Goal: Task Accomplishment & Management: Use online tool/utility

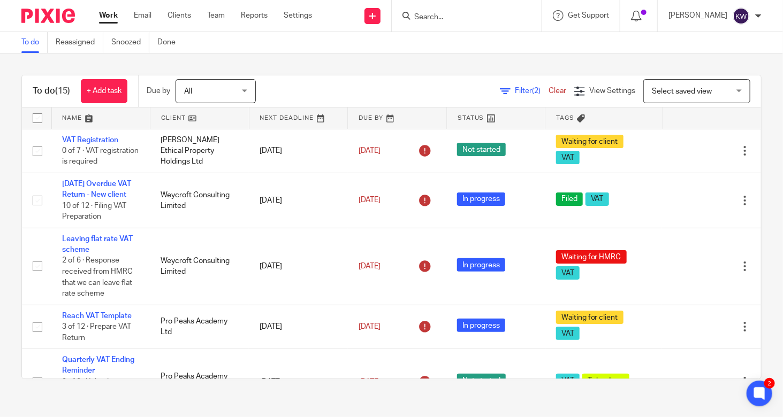
click at [479, 19] on input "Search" at bounding box center [461, 18] width 96 height 10
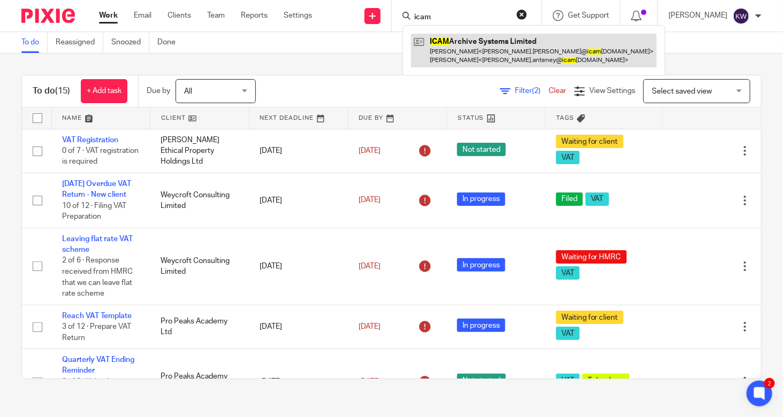
type input "icam"
click at [479, 49] on link at bounding box center [534, 50] width 246 height 33
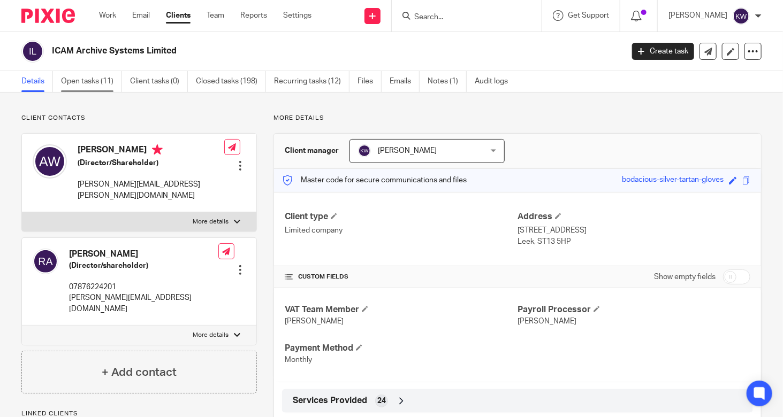
click at [98, 82] on link "Open tasks (11)" at bounding box center [91, 81] width 61 height 21
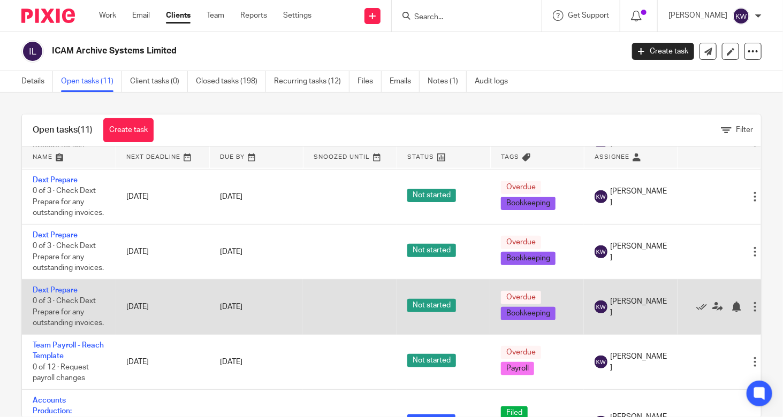
scroll to position [387, 0]
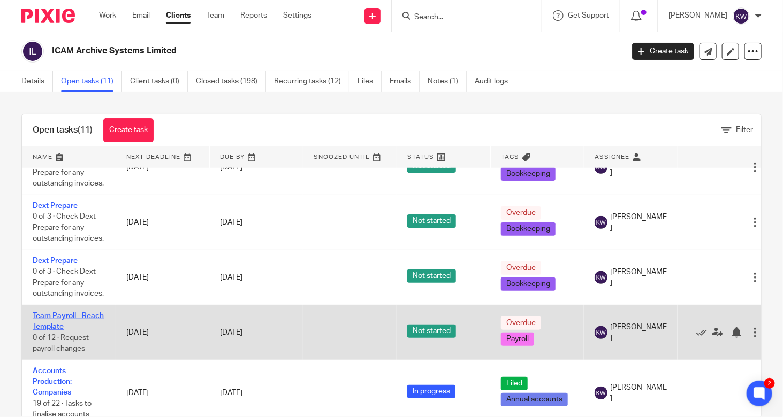
click at [68, 313] on link "Team Payroll - Reach Template" at bounding box center [68, 322] width 71 height 18
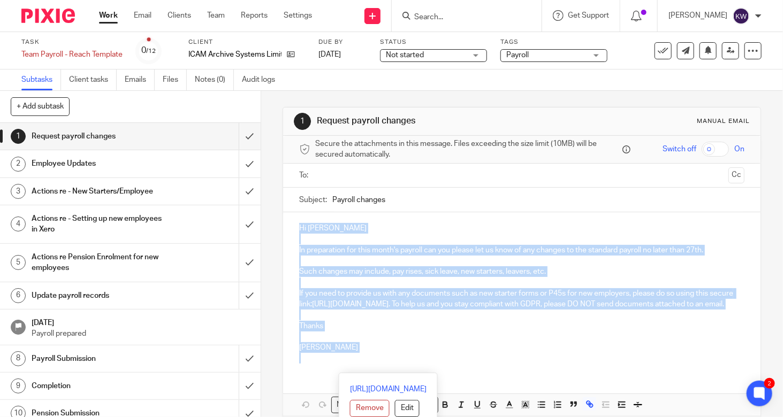
drag, startPoint x: 376, startPoint y: 369, endPoint x: 292, endPoint y: 223, distance: 168.5
click at [293, 224] on div "Hi Adam In preparation for this month's payroll can you please let us know of a…" at bounding box center [521, 291] width 477 height 159
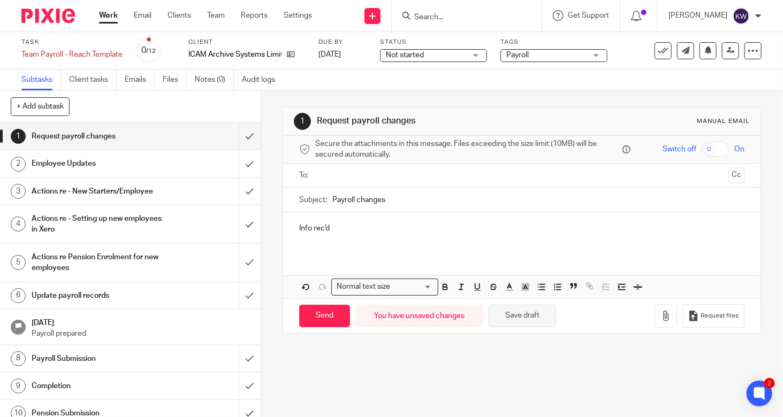
click at [502, 311] on button "Save draft" at bounding box center [522, 316] width 67 height 23
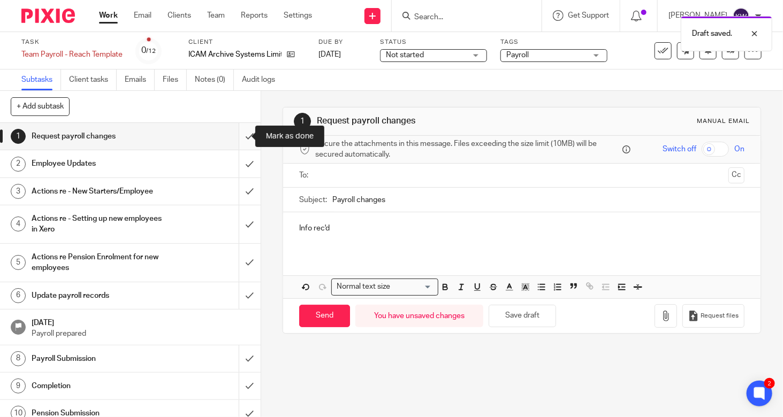
click at [241, 134] on input "submit" at bounding box center [130, 136] width 261 height 27
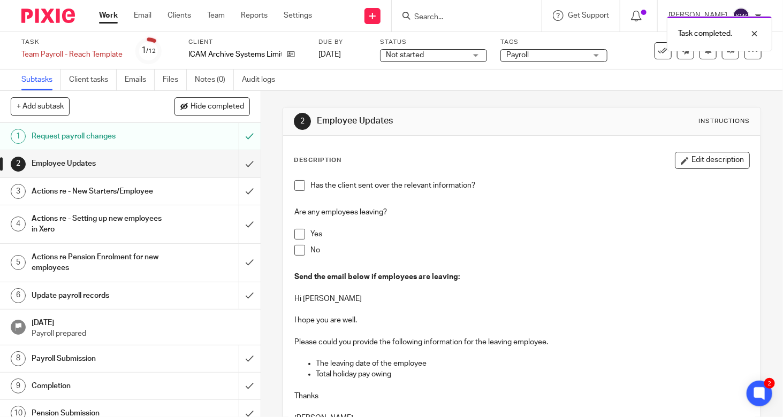
click at [294, 183] on span at bounding box center [299, 185] width 11 height 11
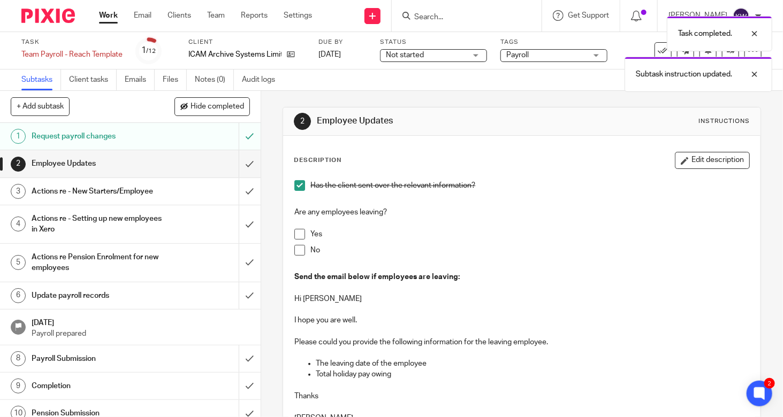
click at [299, 234] on span at bounding box center [299, 234] width 11 height 11
click at [240, 165] on input "submit" at bounding box center [130, 163] width 261 height 27
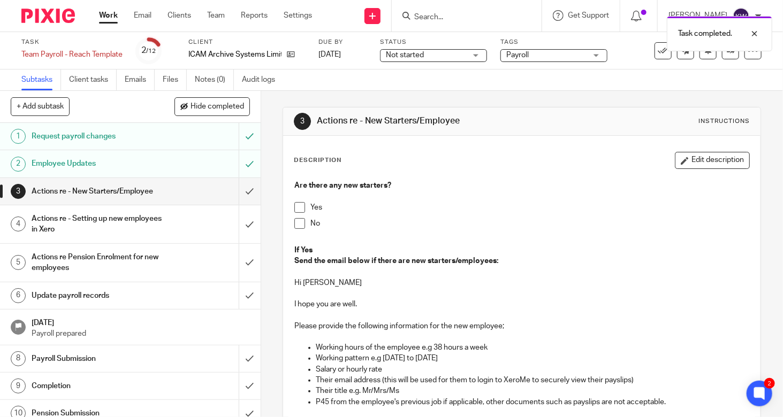
click at [298, 222] on span at bounding box center [299, 223] width 11 height 11
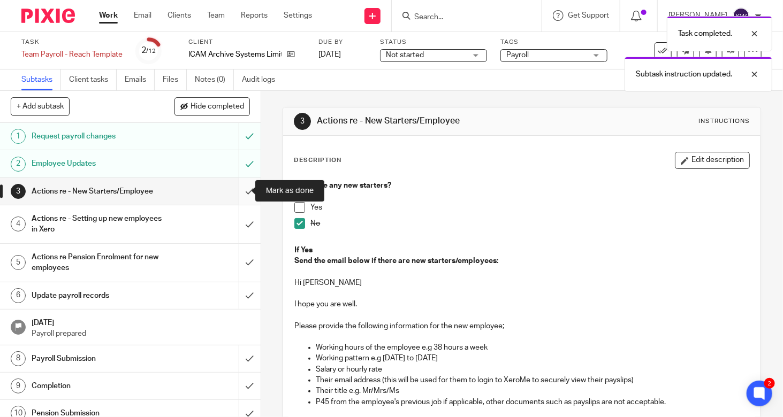
click at [241, 193] on input "submit" at bounding box center [130, 191] width 261 height 27
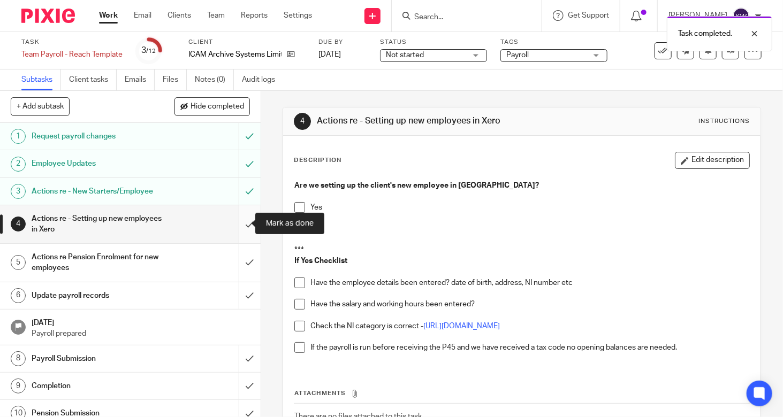
click at [240, 231] on input "submit" at bounding box center [130, 224] width 261 height 38
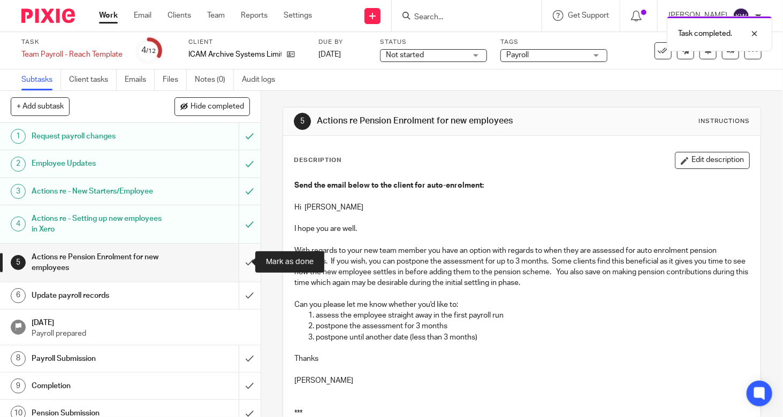
click at [239, 261] on input "submit" at bounding box center [130, 263] width 261 height 38
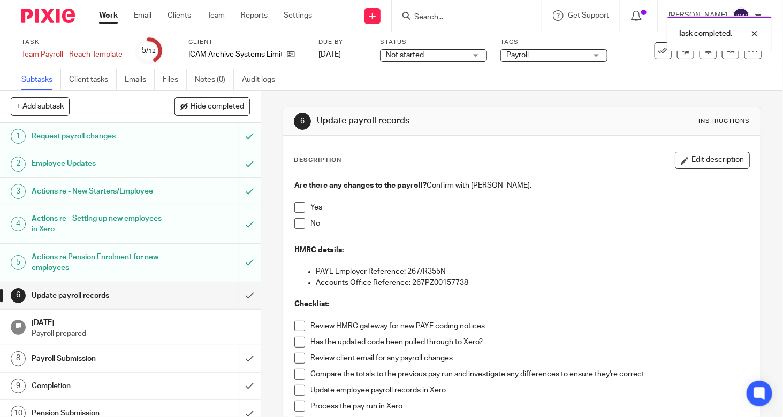
click at [299, 208] on span at bounding box center [299, 207] width 11 height 11
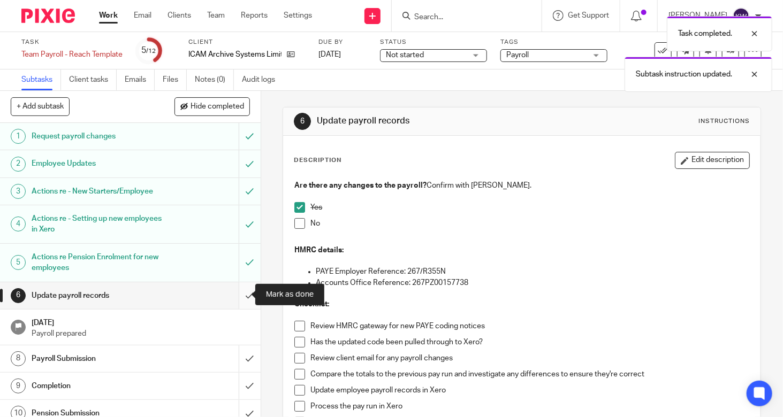
click at [236, 299] on input "submit" at bounding box center [130, 296] width 261 height 27
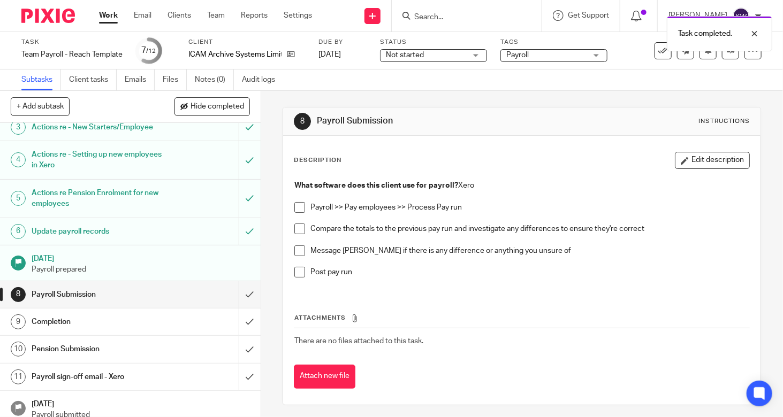
scroll to position [71, 0]
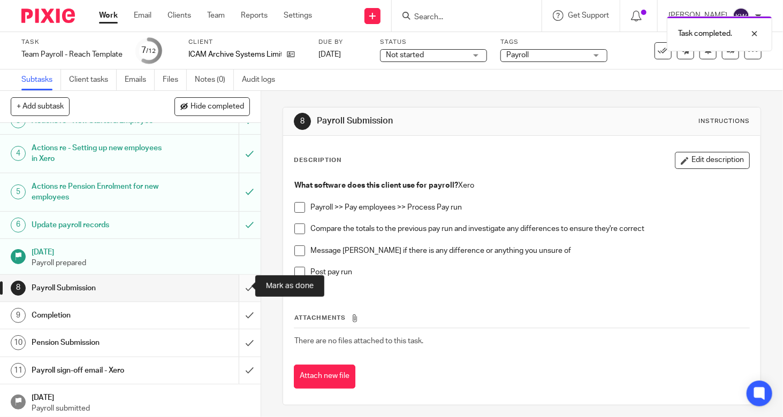
click at [240, 284] on input "submit" at bounding box center [130, 288] width 261 height 27
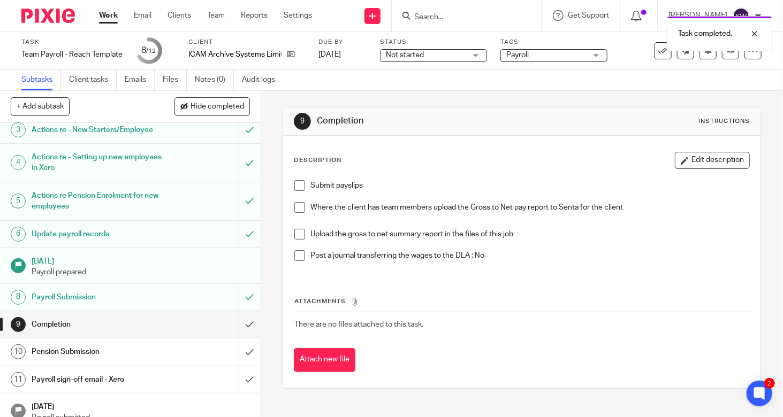
scroll to position [71, 0]
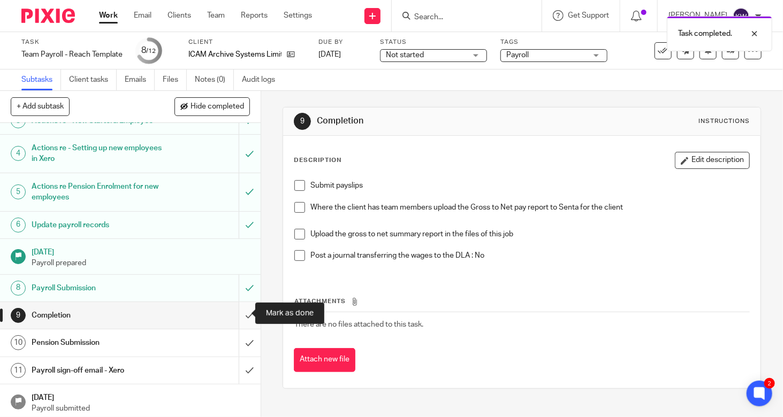
click at [240, 312] on input "submit" at bounding box center [130, 315] width 261 height 27
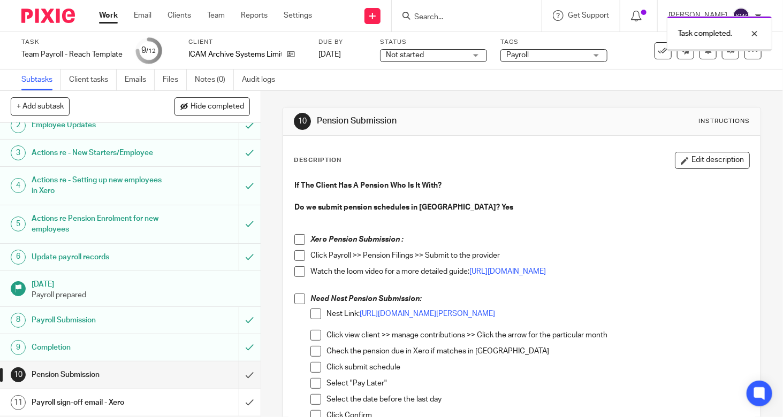
scroll to position [71, 0]
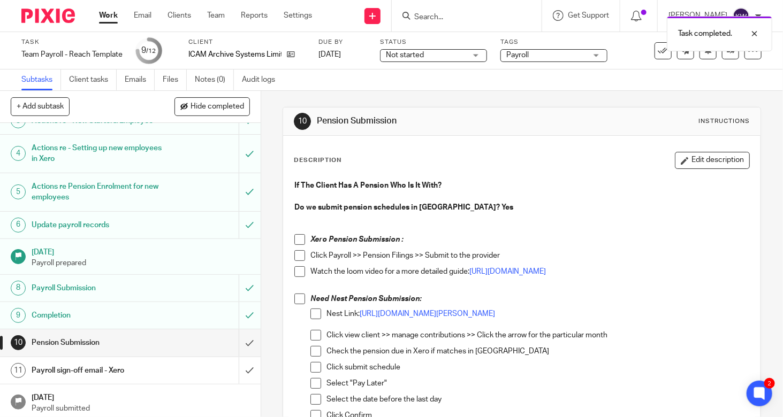
click at [294, 239] on span at bounding box center [299, 239] width 11 height 11
click at [296, 260] on span at bounding box center [299, 255] width 11 height 11
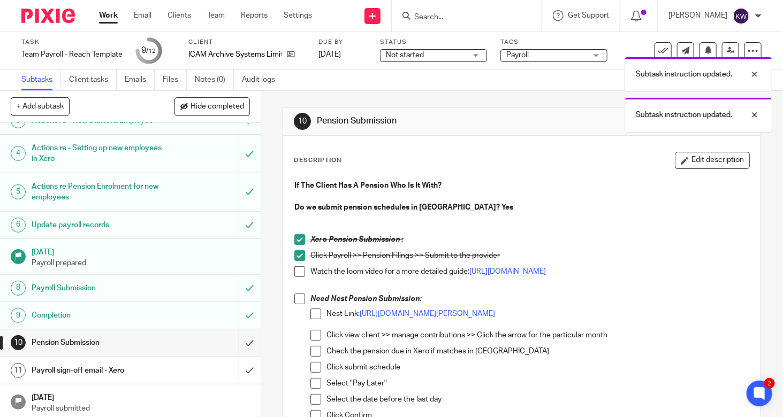
click at [138, 369] on h1 "Payroll sign-off email - Xero" at bounding box center [97, 371] width 131 height 16
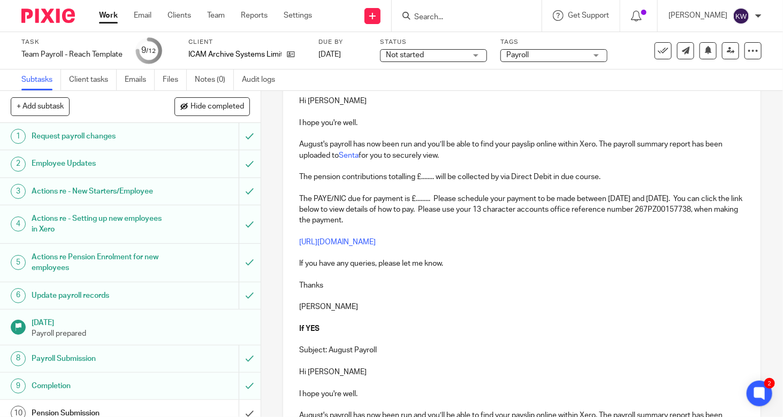
scroll to position [321, 0]
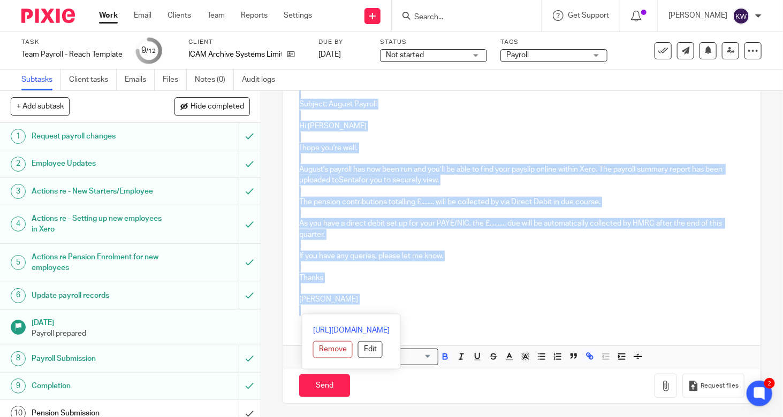
drag, startPoint x: 308, startPoint y: 210, endPoint x: 347, endPoint y: 426, distance: 219.7
click at [347, 417] on html "Work Email Clients Team Reports Settings Work Email Clients Team Reports Settin…" at bounding box center [391, 208] width 783 height 417
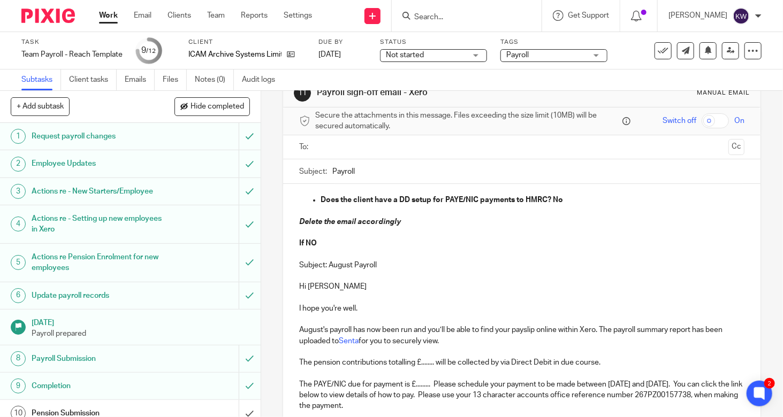
scroll to position [26, 0]
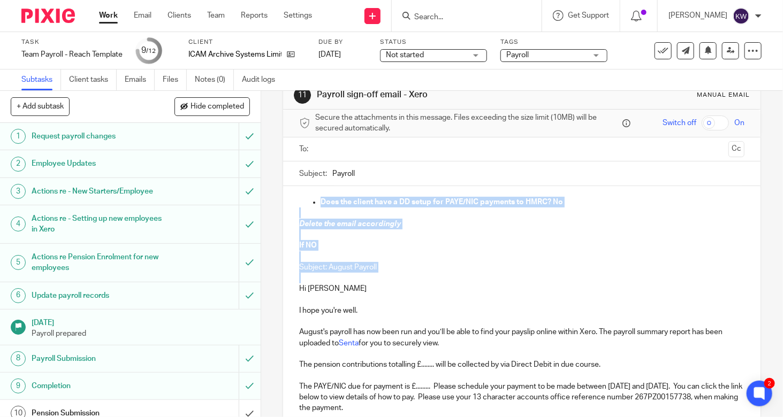
drag, startPoint x: 329, startPoint y: 277, endPoint x: 281, endPoint y: 194, distance: 96.1
click at [283, 194] on div "Does the client have a DD setup for PAYE/NIC payments to HMRC? No Delete the em…" at bounding box center [521, 352] width 477 height 333
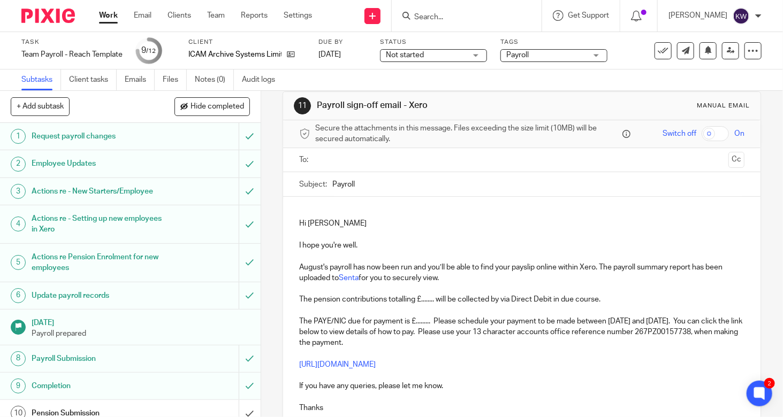
scroll to position [5, 0]
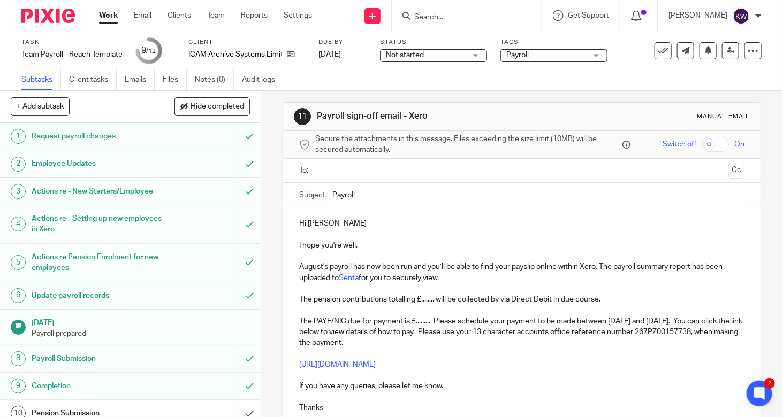
click at [332, 192] on input "Payroll" at bounding box center [538, 195] width 412 height 24
click at [328, 191] on div "Subject: Payroll" at bounding box center [521, 195] width 445 height 24
click at [332, 193] on input "Payroll" at bounding box center [538, 195] width 412 height 24
click at [328, 191] on div "Subject: Payroll" at bounding box center [521, 195] width 445 height 24
click at [332, 192] on input "Payroll" at bounding box center [538, 195] width 412 height 24
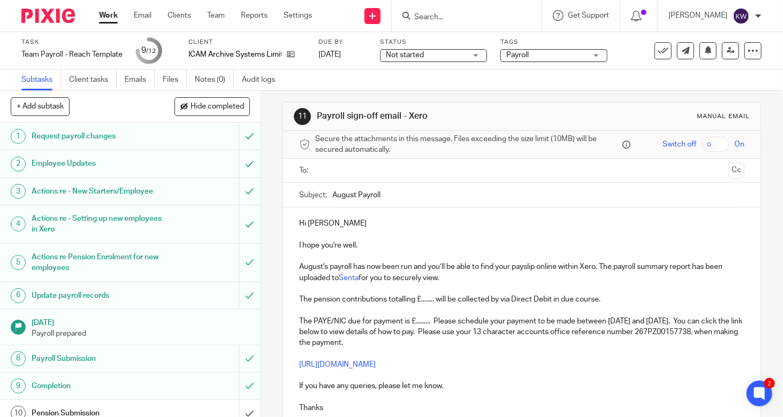
type input "August Payroll"
click at [352, 225] on p "Hi Adam" at bounding box center [521, 223] width 445 height 11
drag, startPoint x: 362, startPoint y: 245, endPoint x: 287, endPoint y: 247, distance: 74.4
click at [287, 247] on div "Hi Adam I hope you're well. August's payroll has now been run and you’ll be abl…" at bounding box center [521, 331] width 477 height 247
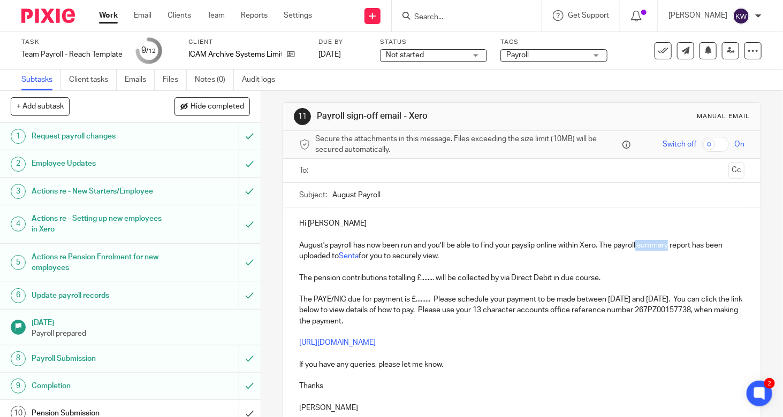
drag, startPoint x: 636, startPoint y: 243, endPoint x: 670, endPoint y: 246, distance: 33.9
click at [670, 246] on p "August's payroll has now been run and you’ll be able to find your payslip onlin…" at bounding box center [521, 251] width 445 height 22
click at [666, 252] on p "August's payroll has now been run and you’ll be able to find your payslip onlin…" at bounding box center [521, 251] width 445 height 22
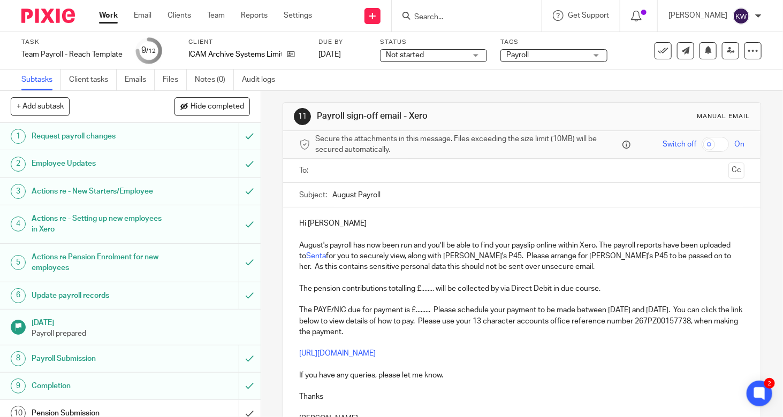
click at [600, 242] on p "August's payroll has now been run and you’ll be able to find your payslip onlin…" at bounding box center [521, 256] width 445 height 33
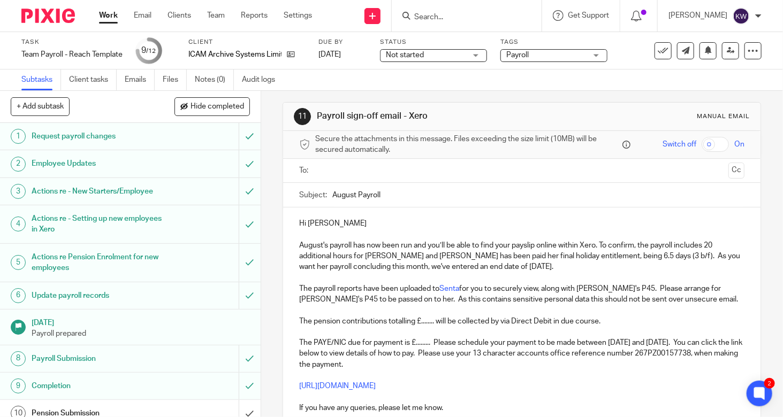
click at [649, 254] on p "August's payroll has now been run and you’ll be able to find your payslip onlin…" at bounding box center [521, 256] width 445 height 33
click at [647, 254] on p "August's payroll has now been run and you’ll be able to find your payslip onlin…" at bounding box center [521, 256] width 445 height 33
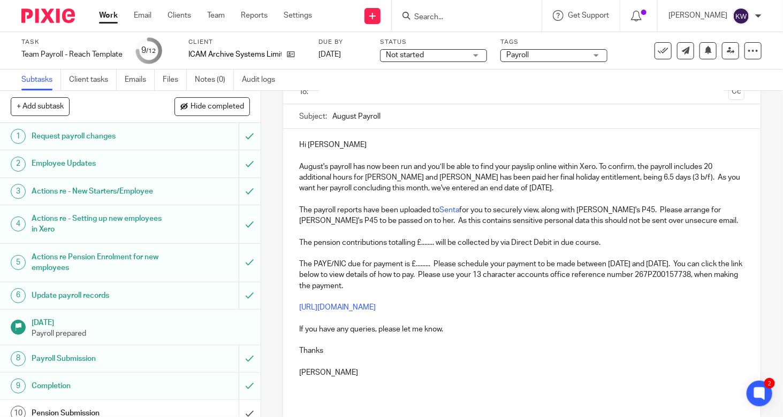
scroll to position [112, 0]
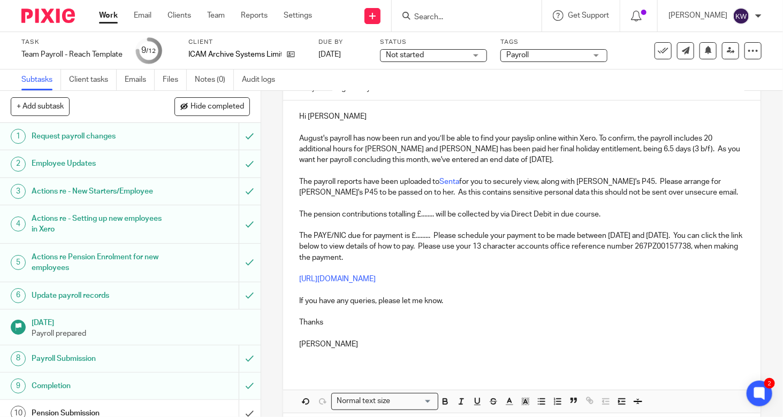
drag, startPoint x: 431, startPoint y: 213, endPoint x: 439, endPoint y: 215, distance: 8.2
click at [431, 213] on p "The pension contributions totalling £........ will be collected by via Direct D…" at bounding box center [521, 214] width 445 height 11
drag, startPoint x: 428, startPoint y: 237, endPoint x: 412, endPoint y: 237, distance: 16.6
click at [412, 237] on p "The PAYE/NIC due for payment is £......... Please schedule your payment to be m…" at bounding box center [521, 247] width 445 height 33
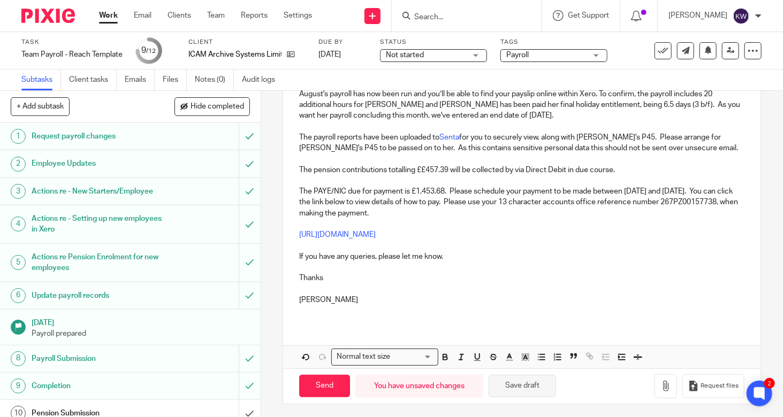
click at [516, 387] on button "Save draft" at bounding box center [522, 386] width 67 height 23
click at [473, 295] on p "Karen" at bounding box center [521, 300] width 445 height 11
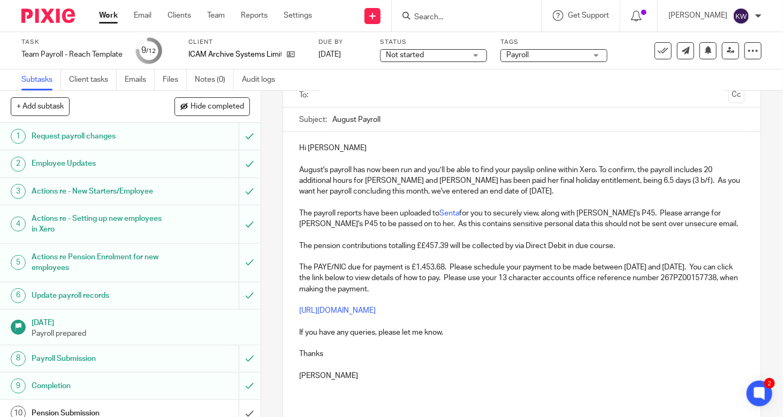
scroll to position [0, 0]
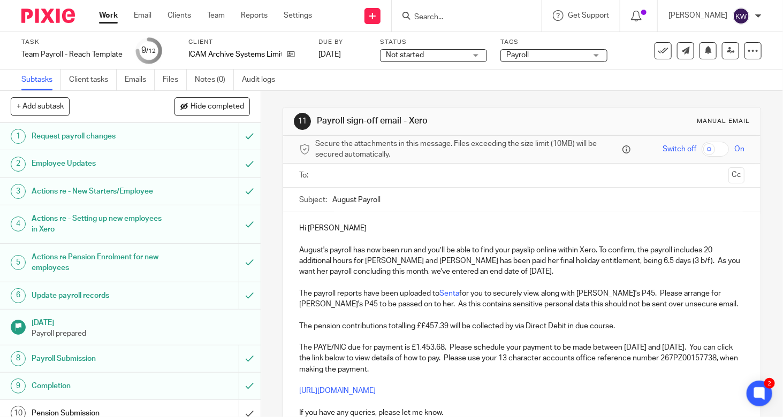
click at [354, 176] on input "text" at bounding box center [521, 176] width 405 height 12
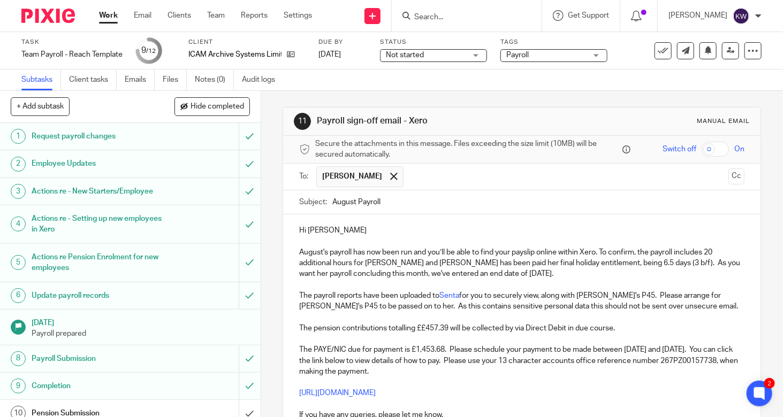
click at [538, 266] on p "August's payroll has now been run and you’ll be able to find your payslip onlin…" at bounding box center [521, 263] width 445 height 33
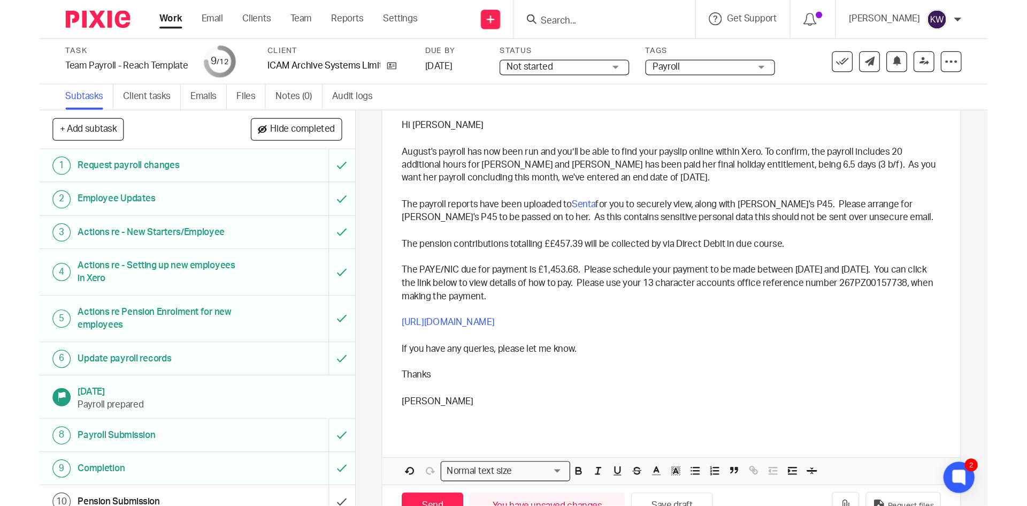
scroll to position [158, 0]
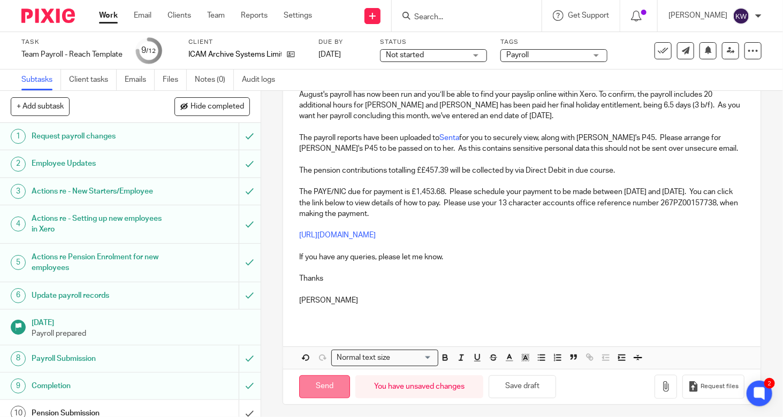
click at [329, 384] on input "Send" at bounding box center [324, 387] width 51 height 23
type input "Sent"
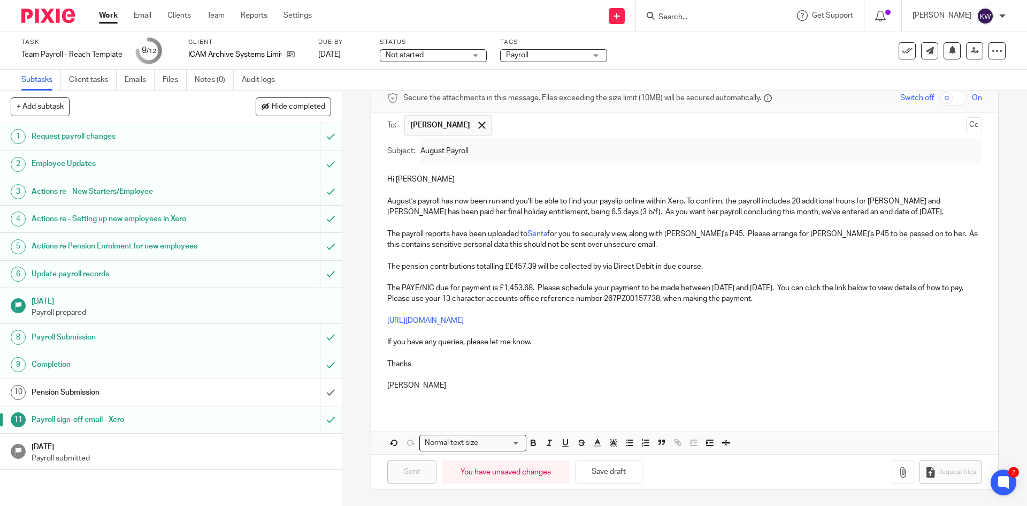
scroll to position [51, 0]
click at [214, 395] on div "Pension Submission" at bounding box center [171, 392] width 278 height 16
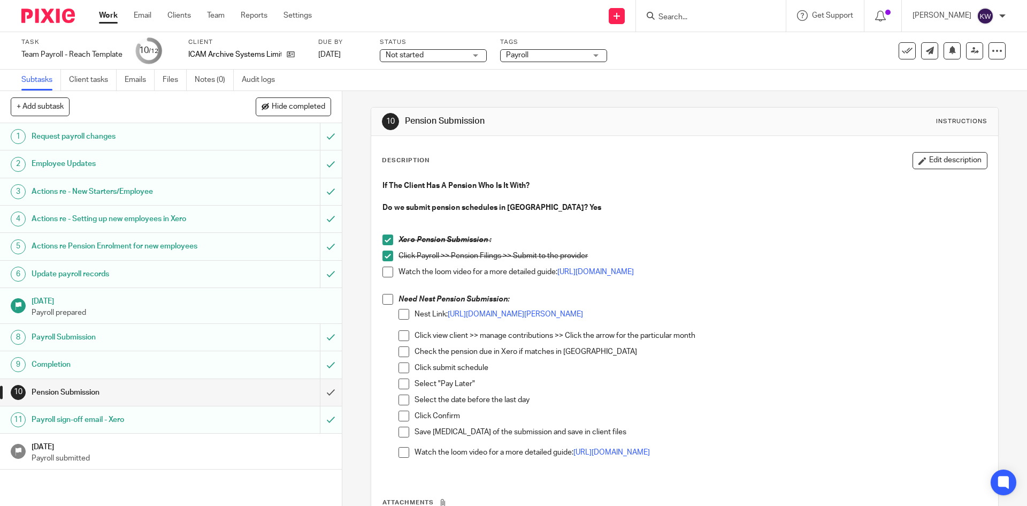
click at [386, 300] on span at bounding box center [388, 299] width 11 height 11
click at [400, 314] on span at bounding box center [404, 314] width 11 height 11
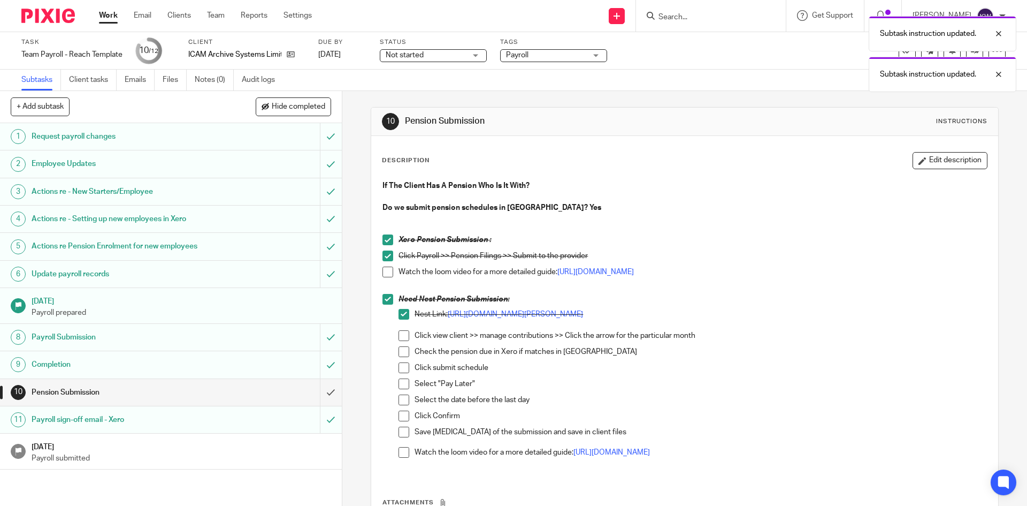
click at [399, 340] on span at bounding box center [404, 335] width 11 height 11
click at [399, 348] on span at bounding box center [404, 351] width 11 height 11
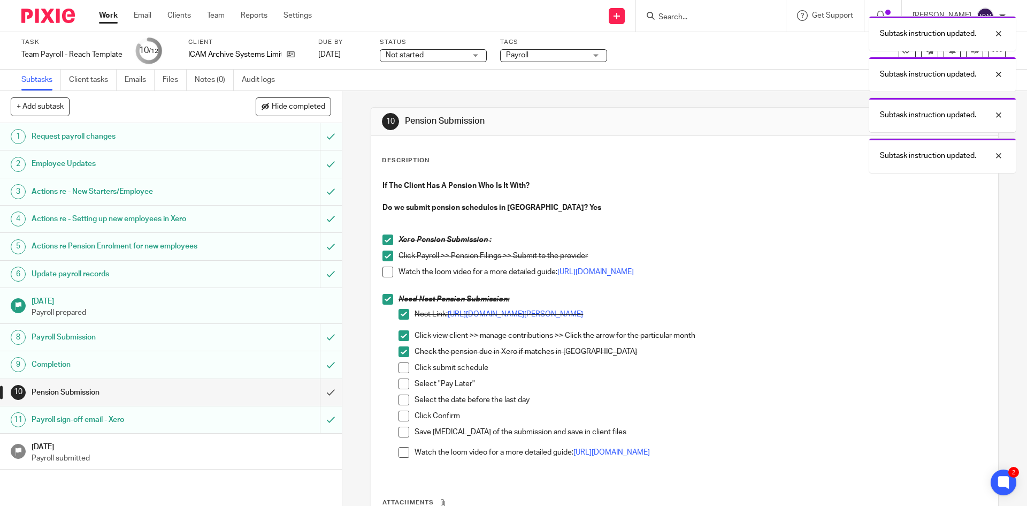
click at [400, 369] on span at bounding box center [404, 367] width 11 height 11
drag, startPoint x: 400, startPoint y: 383, endPoint x: 399, endPoint y: 393, distance: 10.2
click at [400, 384] on span at bounding box center [404, 383] width 11 height 11
click at [399, 401] on span at bounding box center [404, 399] width 11 height 11
click at [400, 415] on span at bounding box center [404, 415] width 11 height 11
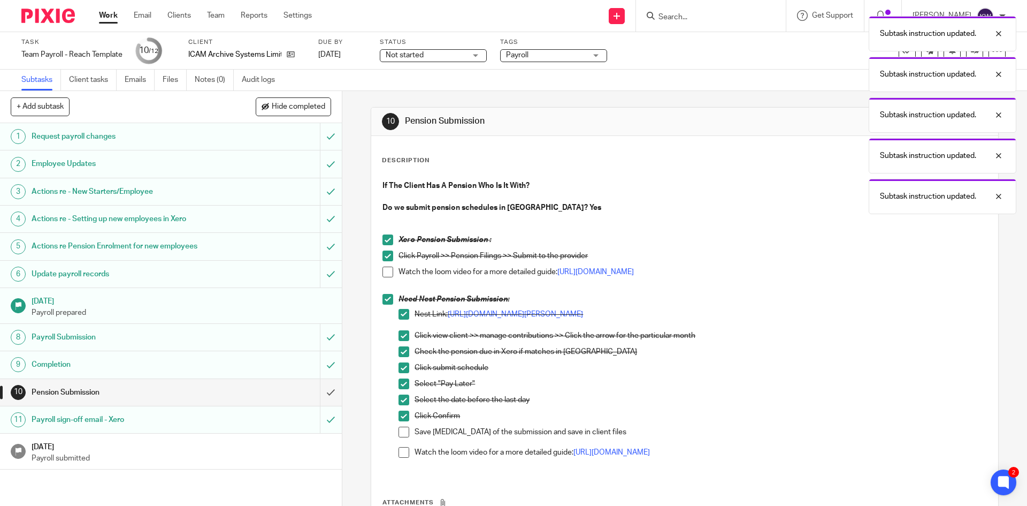
click at [527, 61] on div "Subtask instruction updated. Subtask instruction updated. Subtask instruction u…" at bounding box center [765, 112] width 503 height 203
click at [529, 57] on div "Subtask instruction updated. Subtask instruction updated. Subtask instruction u…" at bounding box center [765, 112] width 503 height 203
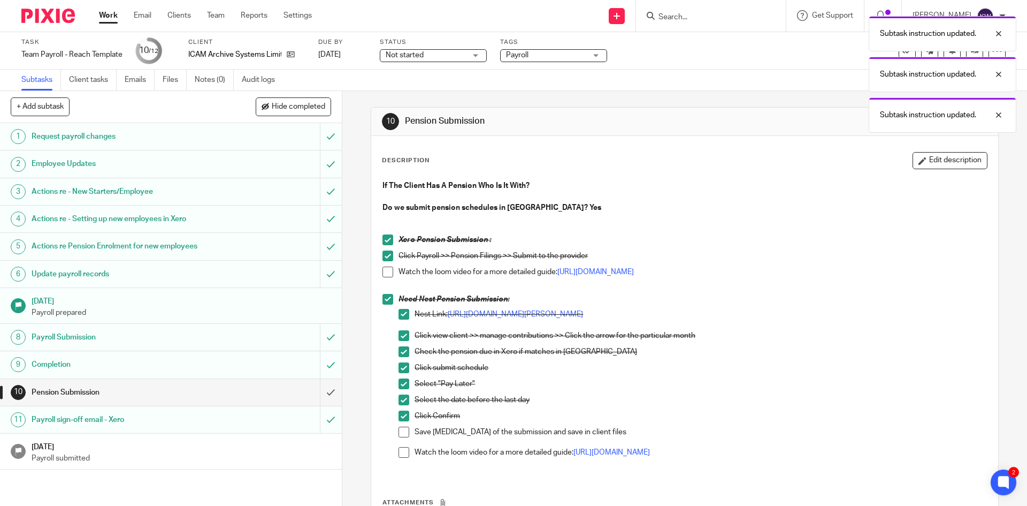
click at [584, 58] on div "Subtask instruction updated. Subtask instruction updated. Subtask instruction u…" at bounding box center [765, 72] width 503 height 122
click at [521, 57] on div "Subtask instruction updated. Subtask instruction updated. Subtask instruction u…" at bounding box center [765, 72] width 503 height 122
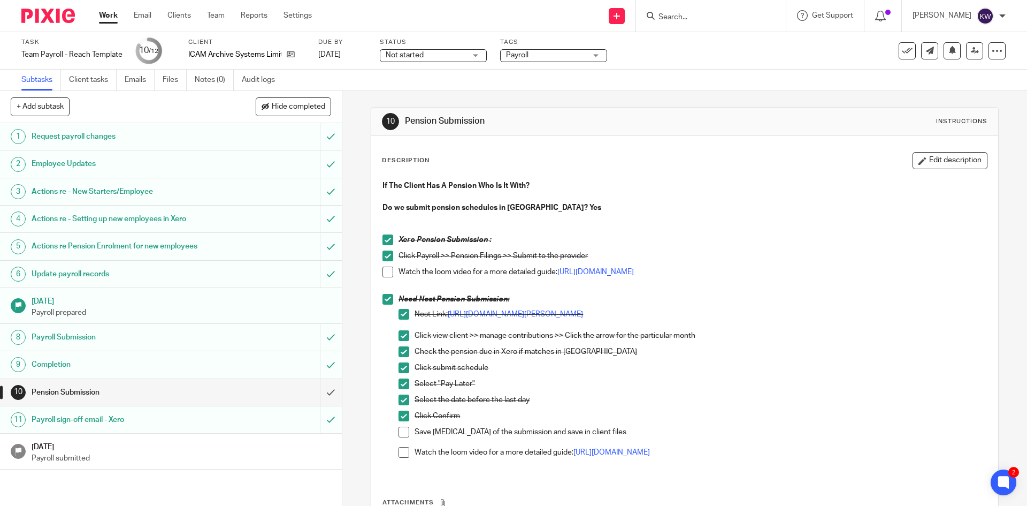
click at [598, 57] on div "Payroll" at bounding box center [553, 55] width 107 height 13
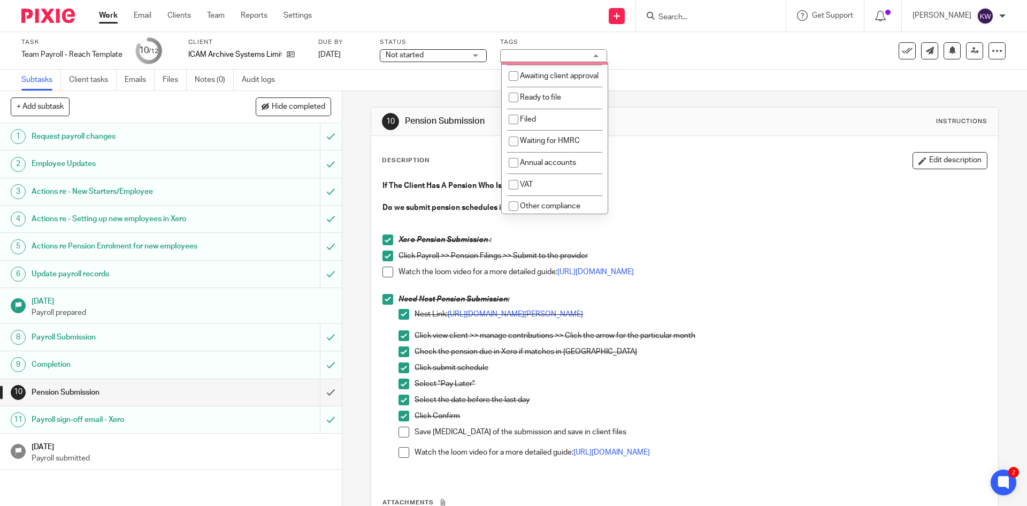
scroll to position [107, 0]
click at [513, 128] on input "checkbox" at bounding box center [514, 118] width 20 height 20
checkbox input "true"
click at [356, 125] on div "10 Pension Submission Instructions Description Edit description If The Client H…" at bounding box center [684, 298] width 685 height 415
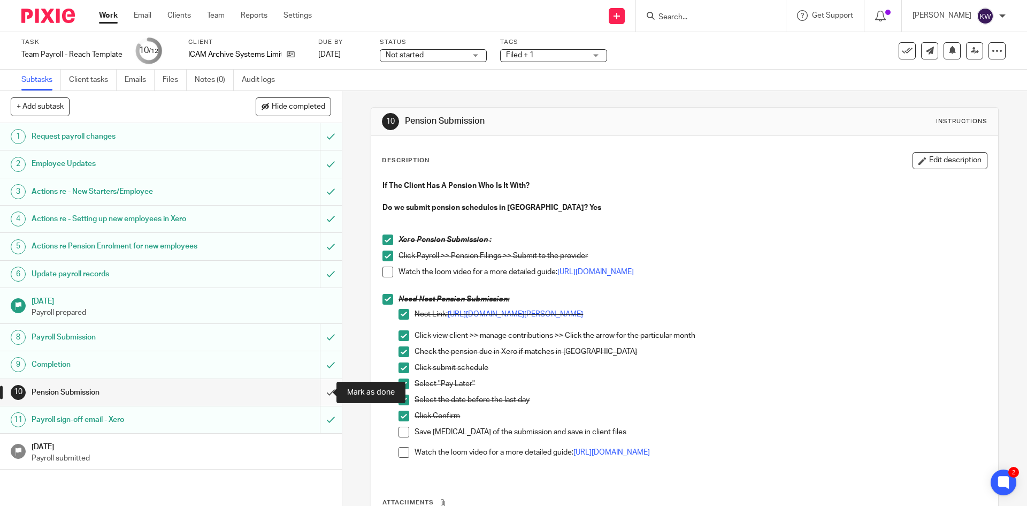
click at [320, 392] on input "submit" at bounding box center [171, 392] width 342 height 27
